Goal: Task Accomplishment & Management: Complete application form

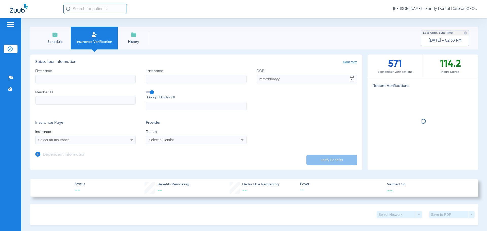
click at [68, 82] on input "First name" at bounding box center [85, 79] width 100 height 9
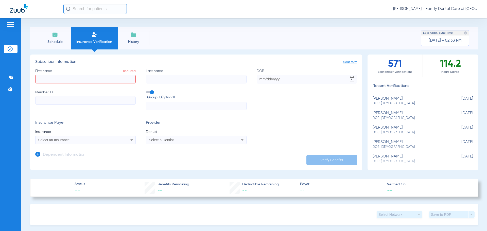
click at [58, 79] on input "First name Required" at bounding box center [85, 79] width 100 height 9
type input "[PERSON_NAME]"
type input "[DATE]"
click at [41, 99] on input "V03374238" at bounding box center [85, 100] width 100 height 9
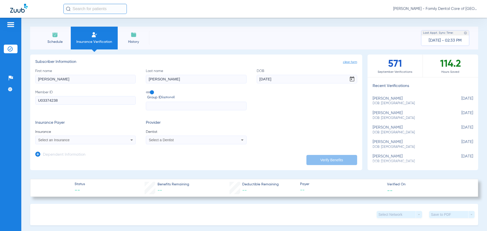
type input "U03374238"
click at [130, 139] on icon at bounding box center [132, 140] width 6 height 6
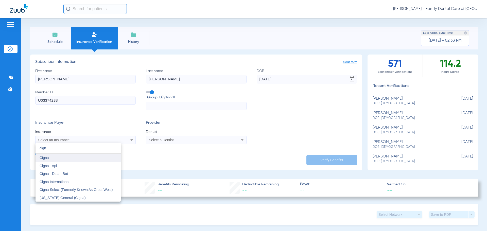
type input "cign"
click at [53, 159] on mat-option "Cigna" at bounding box center [77, 158] width 85 height 8
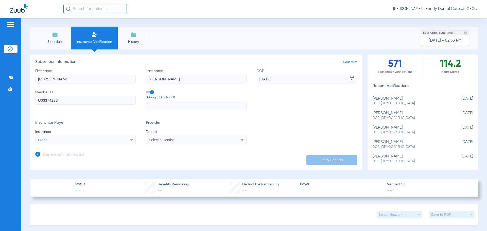
click at [187, 135] on app-form-autocomplete "Dentist Select a Dentist" at bounding box center [196, 136] width 100 height 15
click at [185, 139] on div "Select a Dentist" at bounding box center [187, 140] width 76 height 4
type input "ale"
click at [193, 174] on span "[PERSON_NAME] 1538516984" at bounding box center [173, 174] width 49 height 4
click at [333, 164] on button "Verify Benefits" at bounding box center [331, 160] width 51 height 10
